Goal: Navigation & Orientation: Find specific page/section

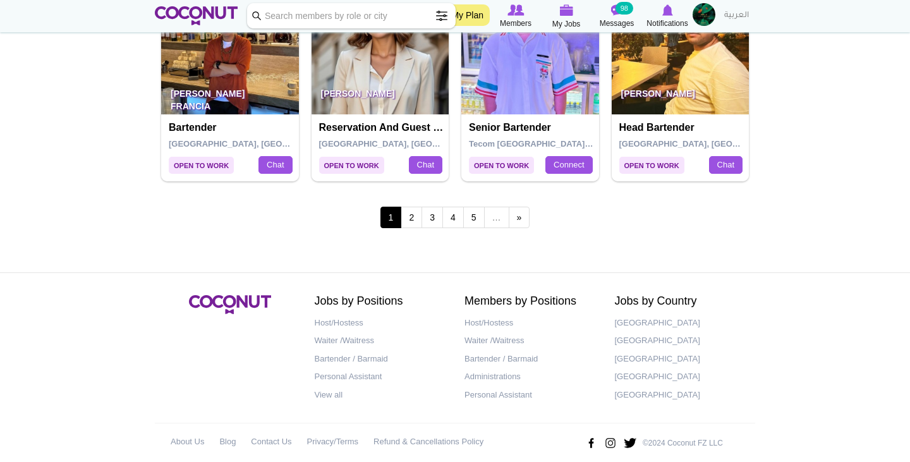
scroll to position [2269, 0]
click at [410, 207] on link "2" at bounding box center [411, 217] width 21 height 21
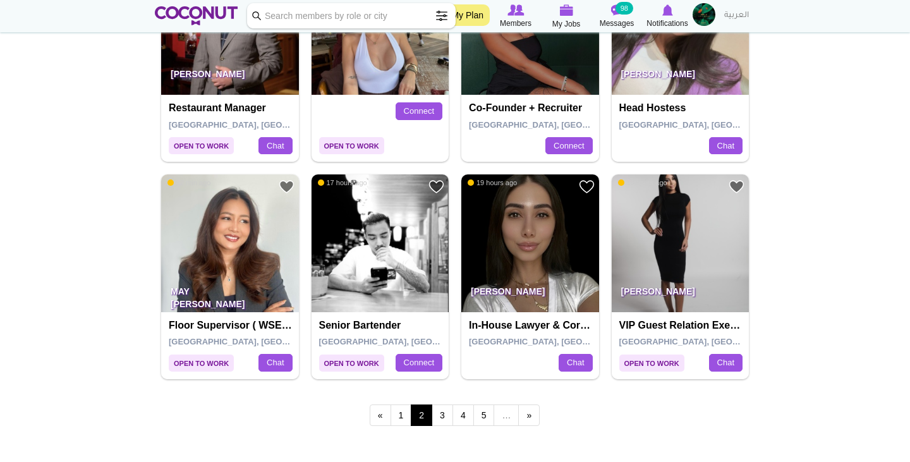
scroll to position [2072, 0]
click at [441, 405] on link "3" at bounding box center [442, 415] width 21 height 21
click at [442, 407] on link "3" at bounding box center [442, 415] width 21 height 21
click at [443, 405] on link "3" at bounding box center [442, 415] width 21 height 21
click at [451, 424] on div "« first ‹ previous 1 2 3 4 5 … next › last »" at bounding box center [455, 417] width 601 height 50
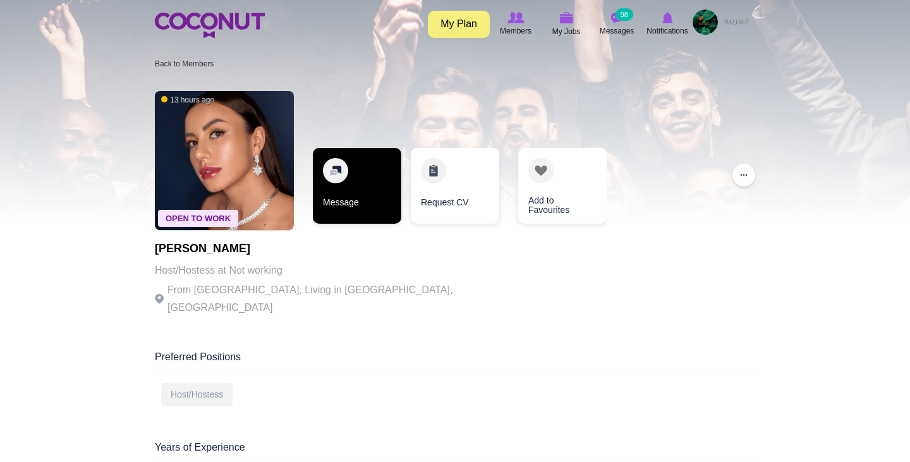
click at [337, 191] on link "Message" at bounding box center [357, 186] width 89 height 76
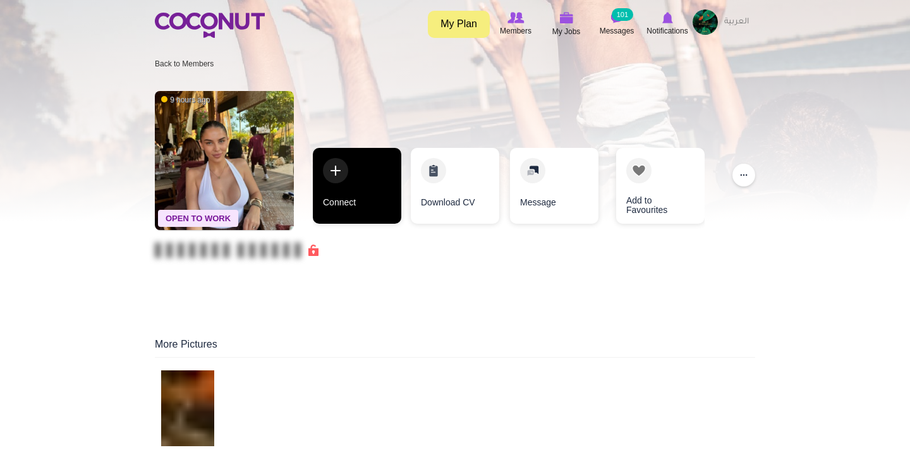
click at [339, 170] on link "Connect" at bounding box center [357, 186] width 89 height 76
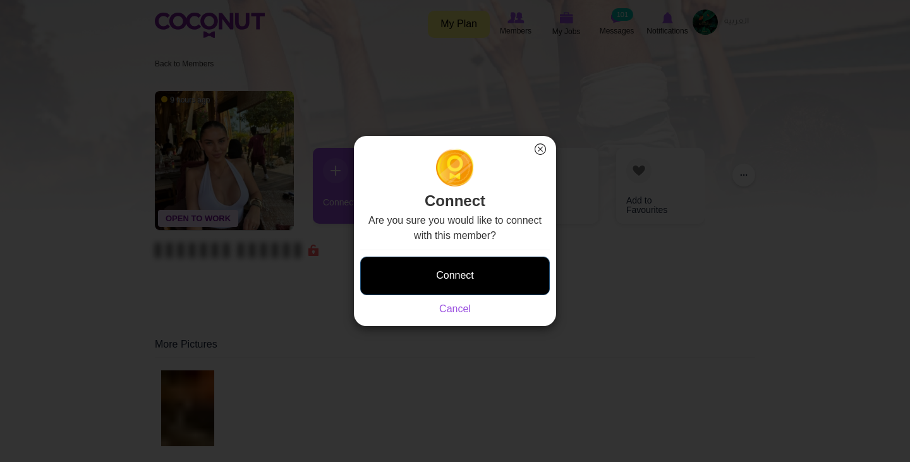
click at [446, 264] on button "Connect" at bounding box center [455, 276] width 190 height 39
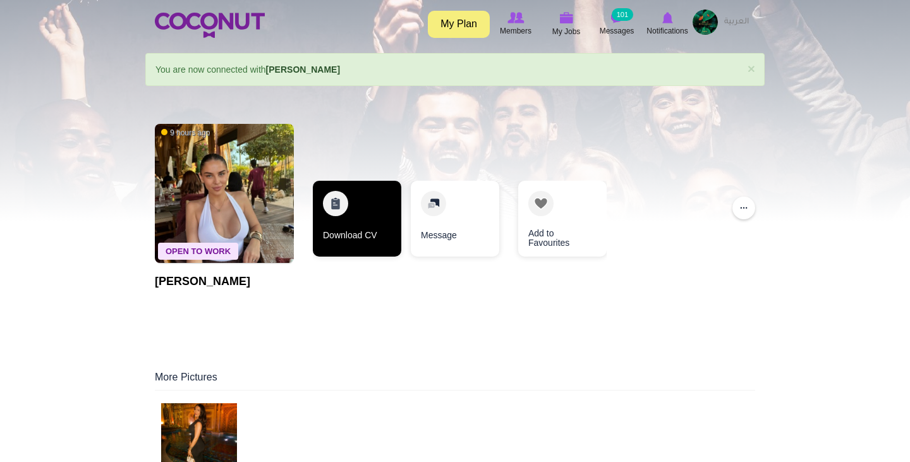
click at [350, 208] on link "Download CV" at bounding box center [357, 219] width 89 height 76
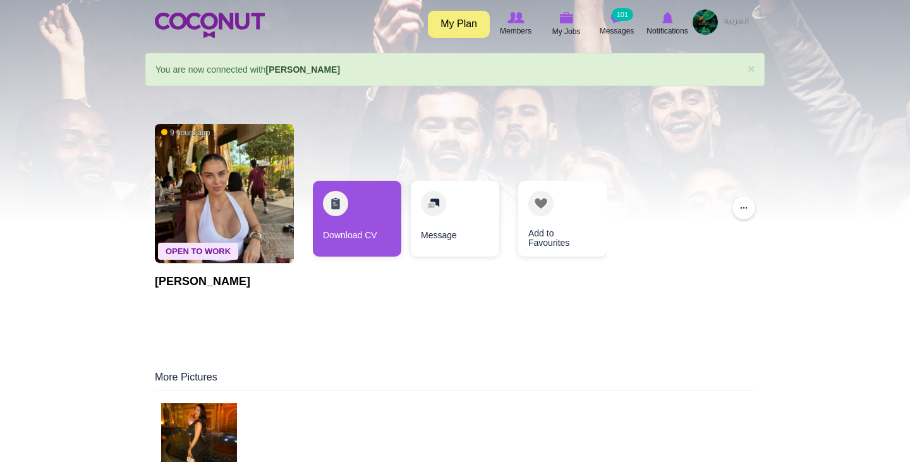
click at [186, 438] on img at bounding box center [199, 441] width 76 height 76
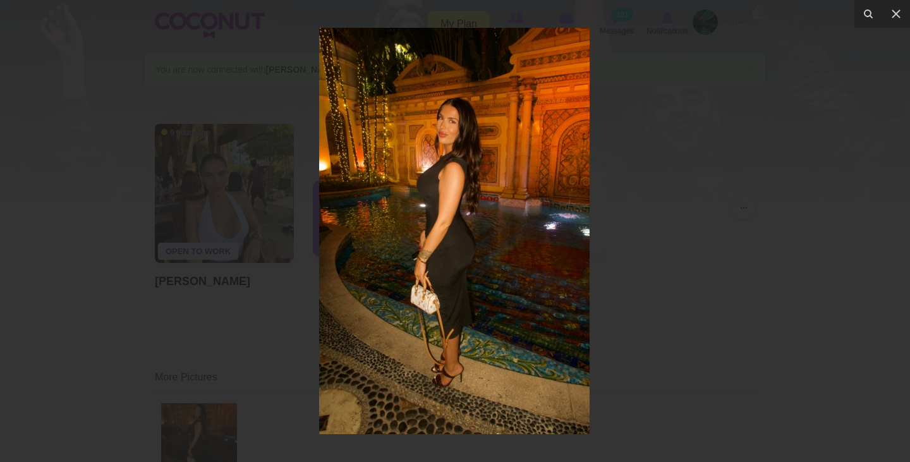
click at [653, 178] on div at bounding box center [455, 231] width 910 height 462
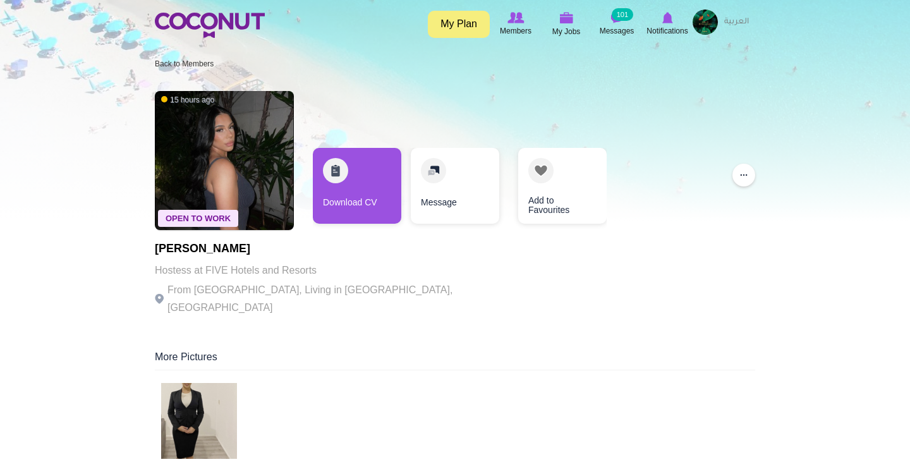
click at [202, 388] on img at bounding box center [199, 421] width 76 height 76
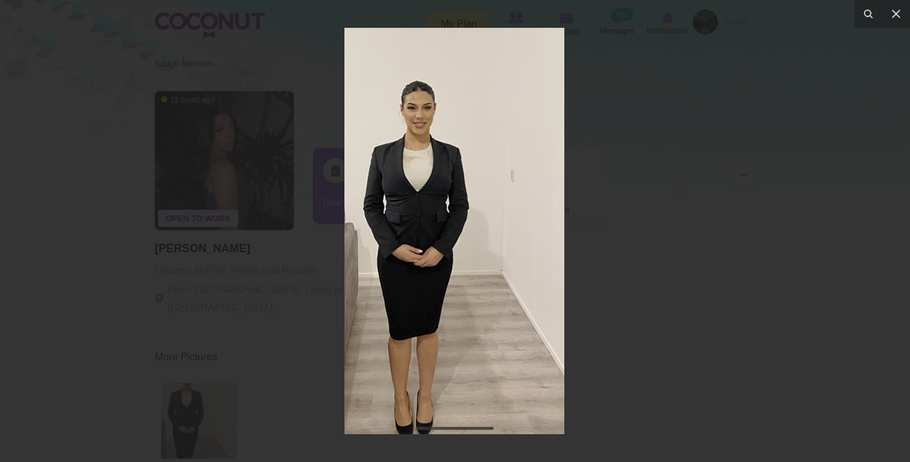
click at [263, 333] on div at bounding box center [455, 231] width 910 height 462
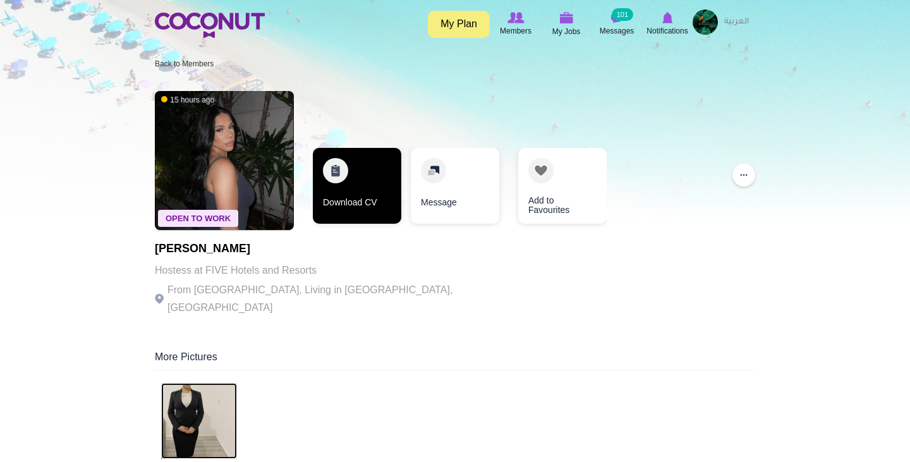
click at [346, 179] on link "Download CV" at bounding box center [357, 186] width 89 height 76
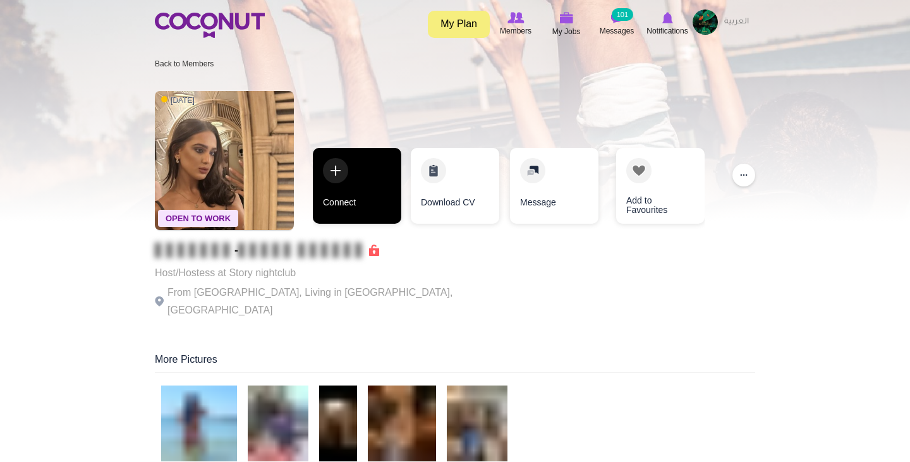
click at [338, 189] on link "Connect" at bounding box center [357, 186] width 89 height 76
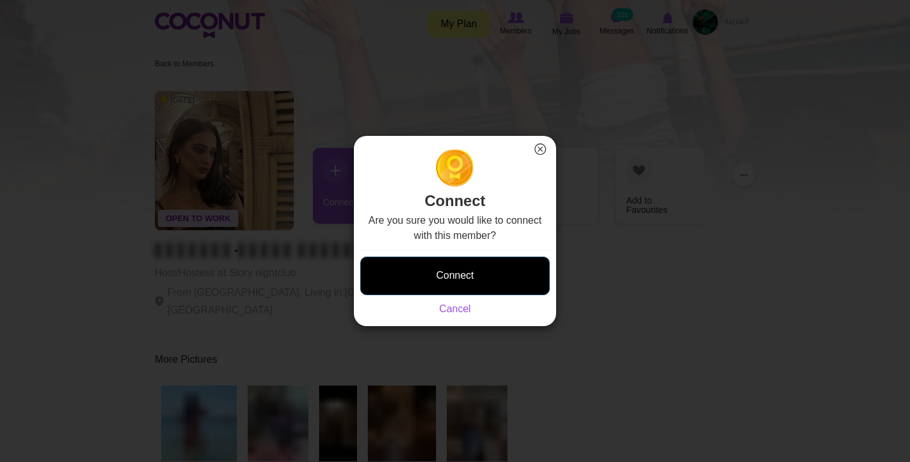
click at [450, 284] on button "Connect" at bounding box center [455, 276] width 190 height 39
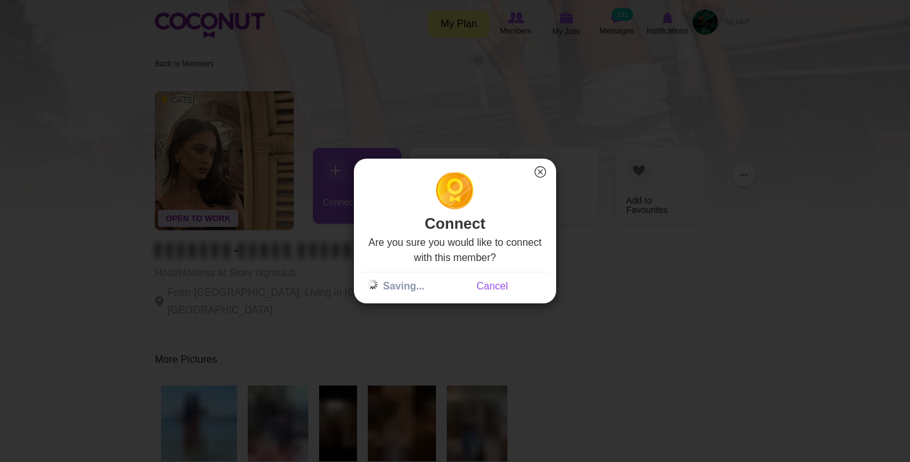
click at [541, 150] on div "Connect × Connect Are you sure you would like to connect with this member? Conn…" at bounding box center [455, 231] width 910 height 462
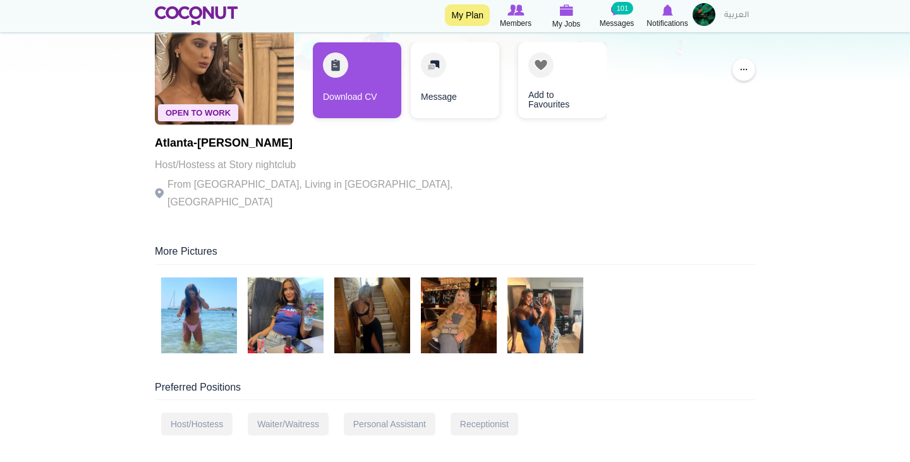
scroll to position [174, 0]
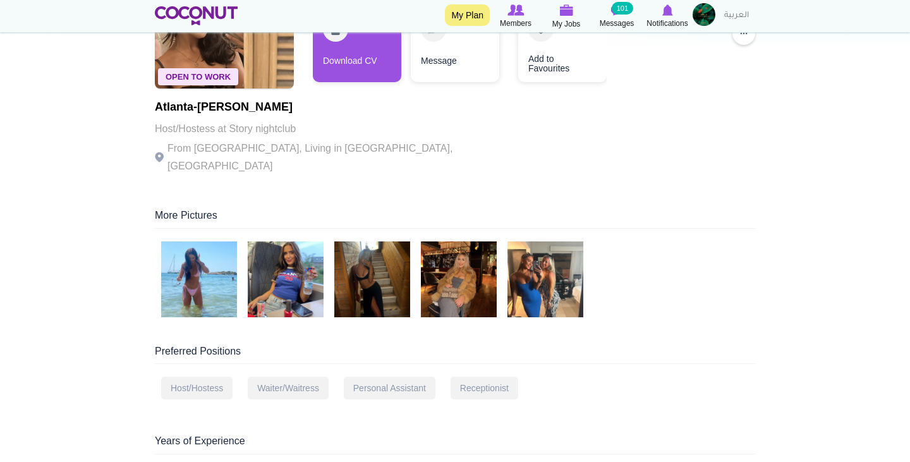
click at [377, 286] on img at bounding box center [372, 280] width 76 height 76
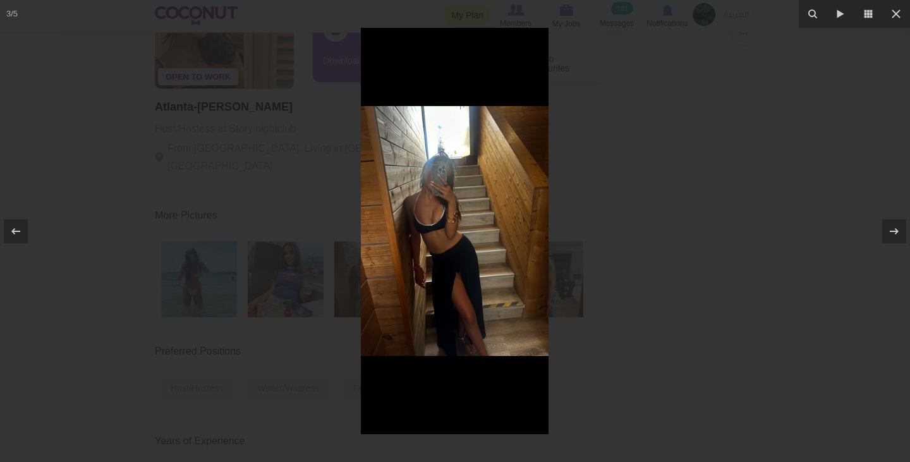
click at [623, 248] on div at bounding box center [455, 231] width 910 height 462
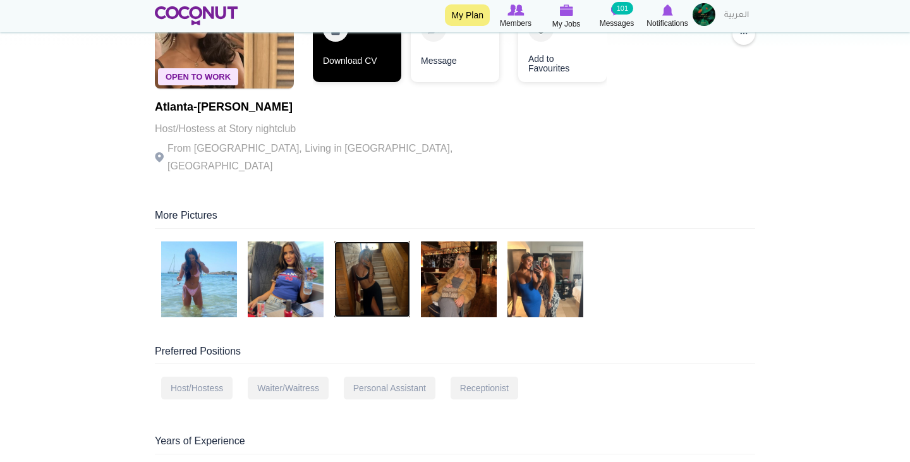
click at [356, 58] on link "Download CV" at bounding box center [357, 44] width 89 height 76
